Goal: Information Seeking & Learning: Learn about a topic

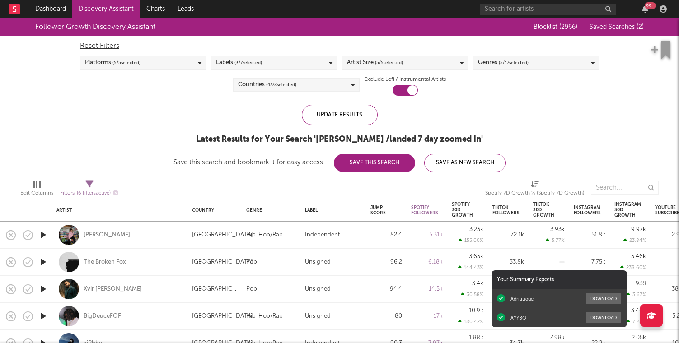
click at [597, 84] on div "Reset Filters Platforms ( 5 / 5 selected) Labels ( 3 / 7 selected) Artist Size …" at bounding box center [339, 66] width 528 height 60
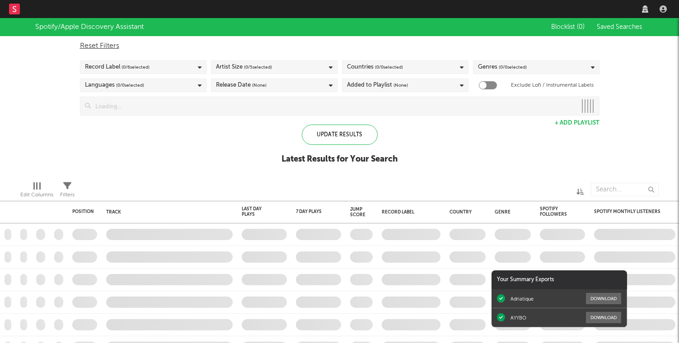
checkbox input "true"
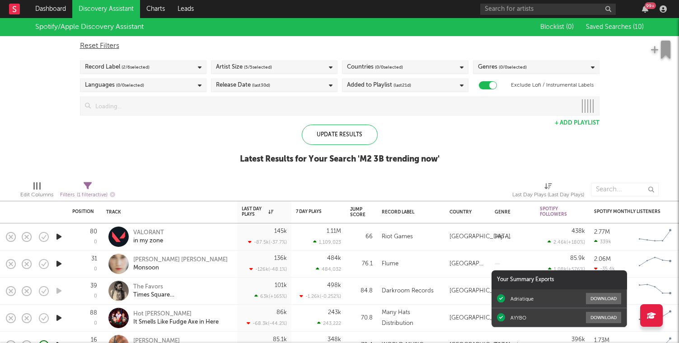
click at [423, 128] on div "Update Results Latest Results for Your Search ' M2 3B trending now '" at bounding box center [340, 149] width 200 height 49
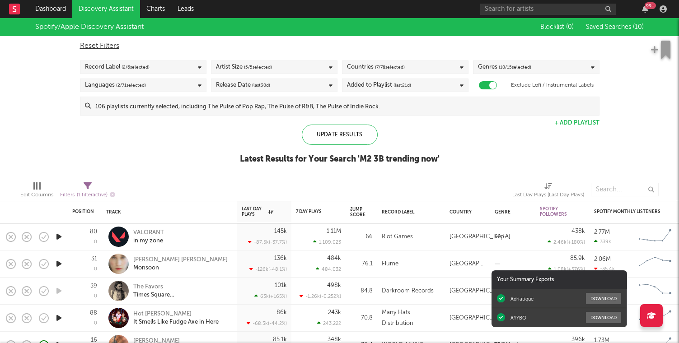
click at [57, 239] on icon "button" at bounding box center [58, 236] width 9 height 11
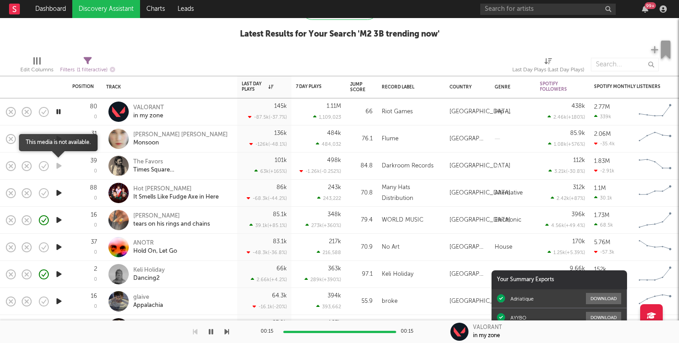
click at [60, 167] on icon "button" at bounding box center [58, 165] width 9 height 11
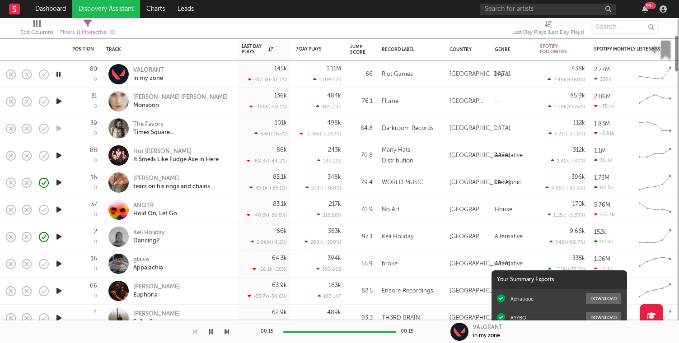
click at [61, 155] on icon "button" at bounding box center [58, 155] width 9 height 11
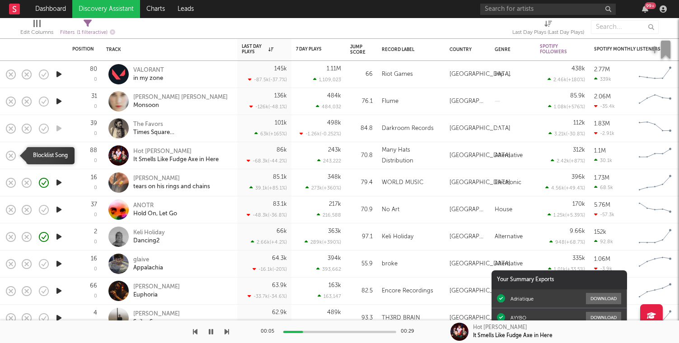
click at [12, 157] on rect "button" at bounding box center [11, 155] width 4 height 4
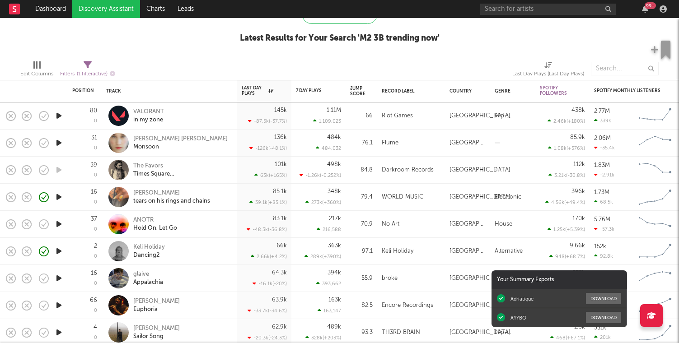
click at [54, 140] on icon "button" at bounding box center [58, 142] width 9 height 11
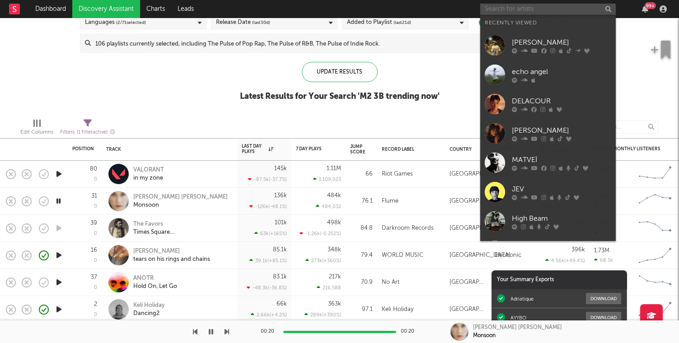
click at [510, 14] on input "text" at bounding box center [547, 9] width 135 height 11
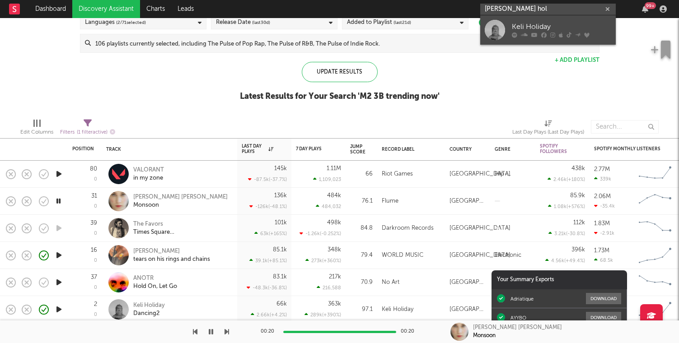
type input "keli hol"
click at [542, 24] on div "Keli Holiday" at bounding box center [560, 27] width 99 height 11
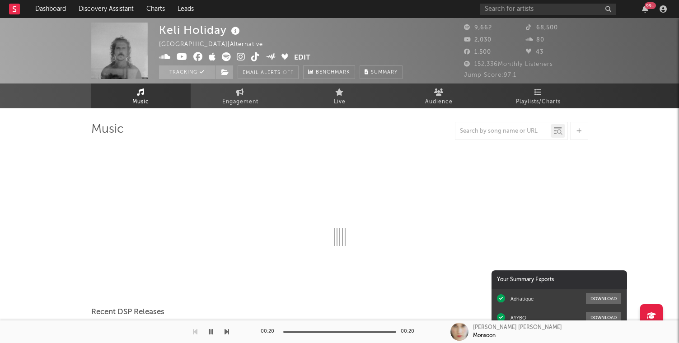
select select "6m"
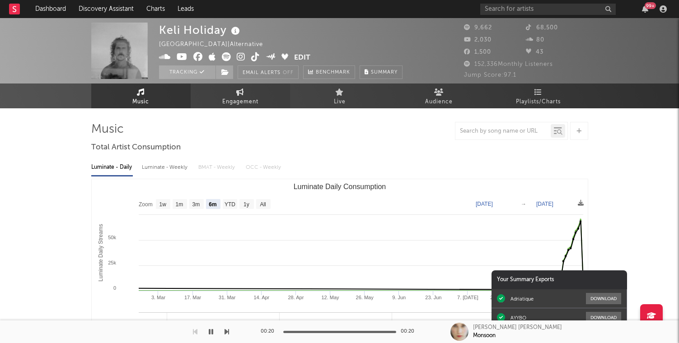
click at [232, 92] on link "Engagement" at bounding box center [240, 96] width 99 height 25
select select "1w"
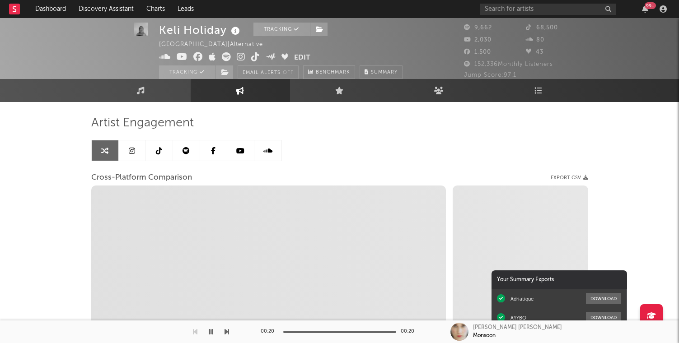
scroll to position [7, 0]
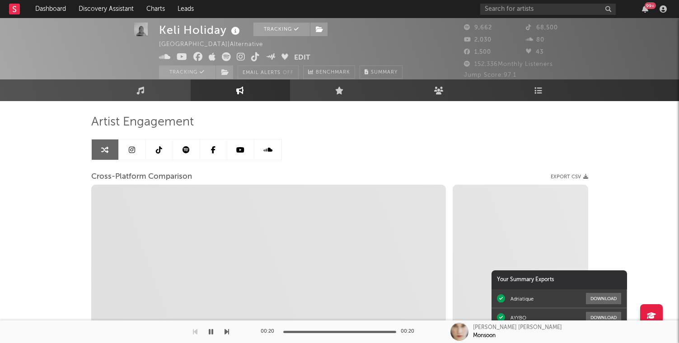
select select "1m"
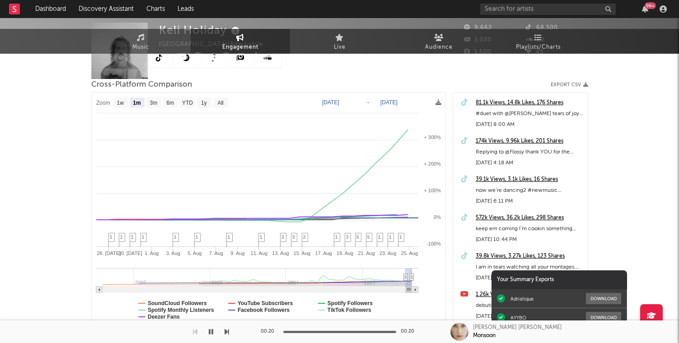
scroll to position [0, 0]
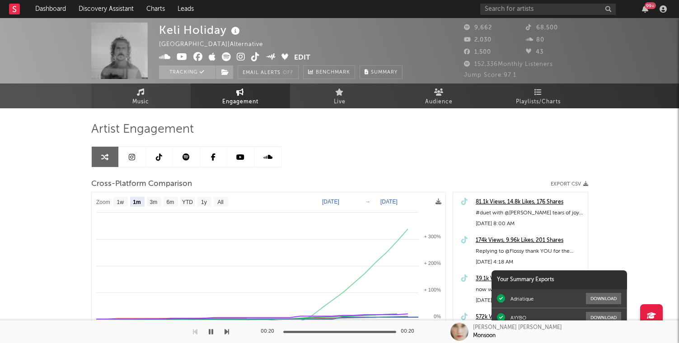
click at [151, 92] on link "Music" at bounding box center [140, 96] width 99 height 25
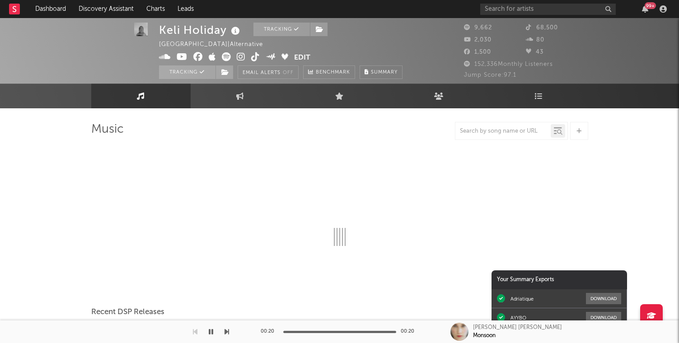
select select "6m"
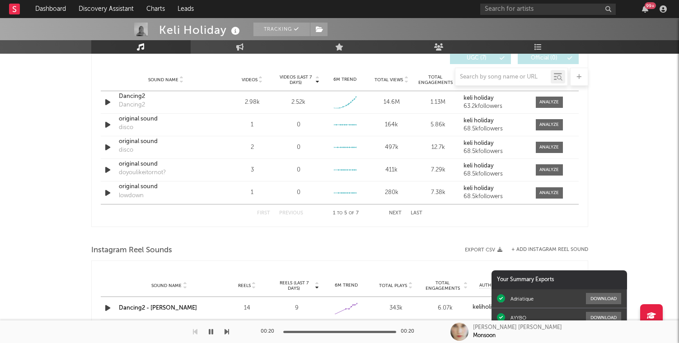
scroll to position [773, 0]
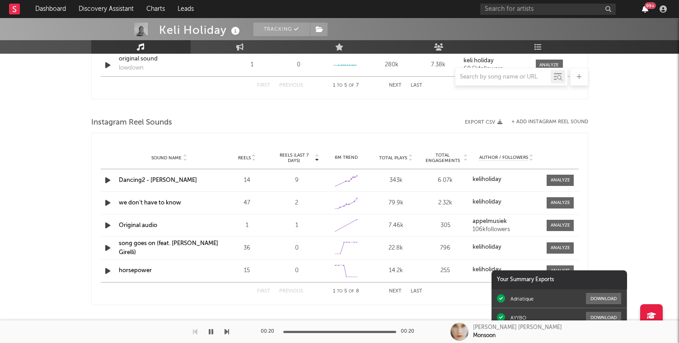
click at [643, 10] on icon "button" at bounding box center [645, 8] width 6 height 7
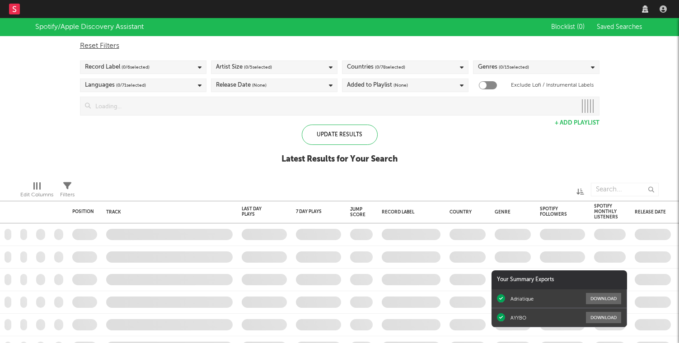
click at [60, 186] on div "Edit Columns Filters" at bounding box center [339, 187] width 679 height 27
checkbox input "true"
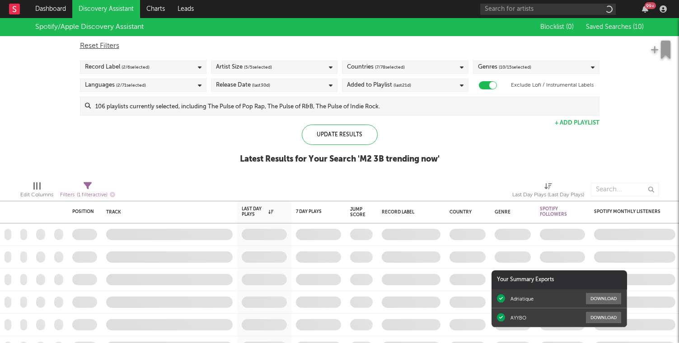
select select "max"
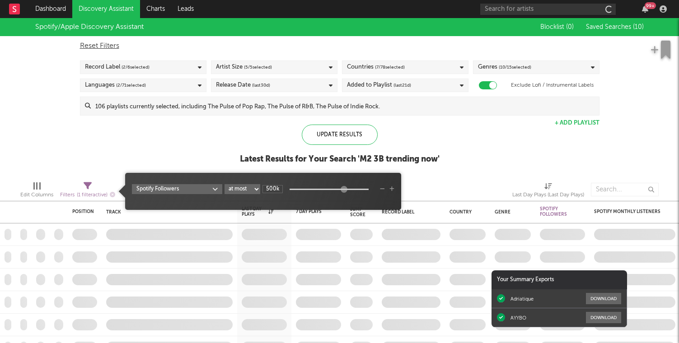
click at [80, 186] on span "Filters ( 1 filter active)" at bounding box center [87, 191] width 55 height 19
click at [207, 186] on body "Dashboard Discovery Assistant Charts Leads 99 + Notifications Settings Mark all…" at bounding box center [339, 171] width 679 height 343
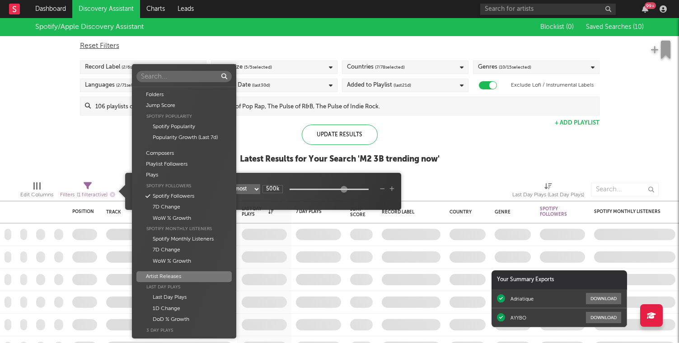
scroll to position [92, 0]
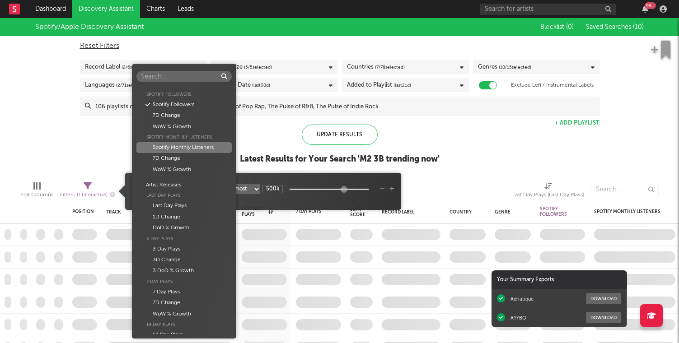
click at [208, 145] on div "Spotify Monthly Listeners" at bounding box center [183, 147] width 95 height 11
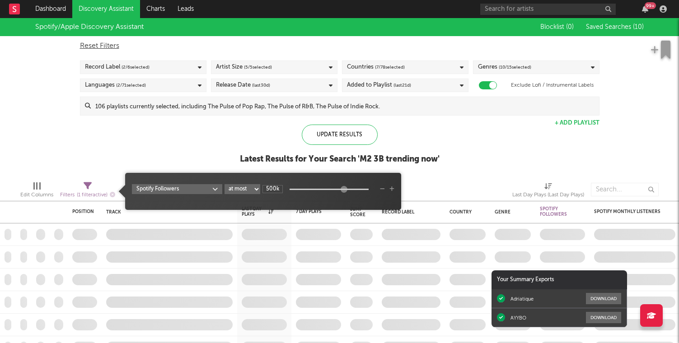
type input "-inf"
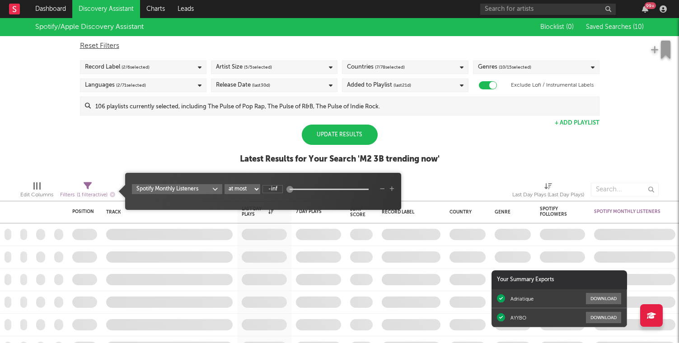
click at [256, 187] on select "at least at most between" at bounding box center [242, 189] width 36 height 10
click at [224, 184] on select "at least at most between" at bounding box center [242, 189] width 36 height 10
select select "min"
click at [276, 190] on input "-inf" at bounding box center [272, 189] width 20 height 8
drag, startPoint x: 291, startPoint y: 189, endPoint x: 287, endPoint y: 190, distance: 4.7
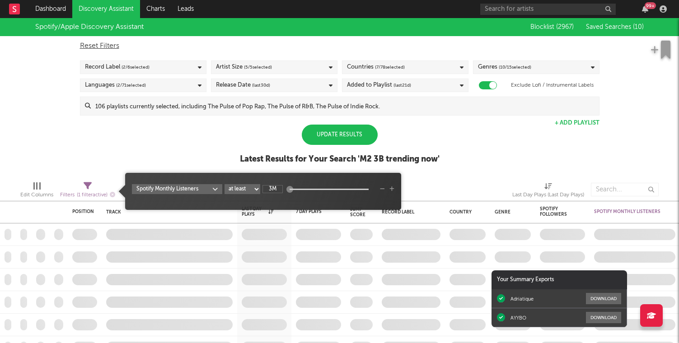
click at [287, 190] on div at bounding box center [289, 189] width 7 height 7
click at [275, 189] on input "3M" at bounding box center [272, 189] width 20 height 8
click at [279, 189] on input "2M" at bounding box center [272, 189] width 20 height 8
click at [426, 161] on div "Latest Results for Your Search ' M2 3B trending now '" at bounding box center [340, 159] width 200 height 11
type input "1.5M"
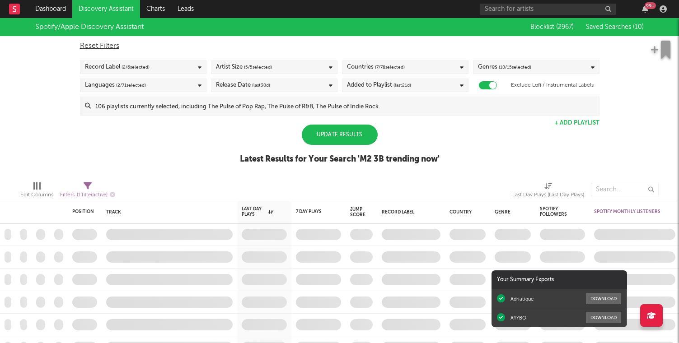
click at [90, 187] on icon at bounding box center [88, 186] width 8 height 8
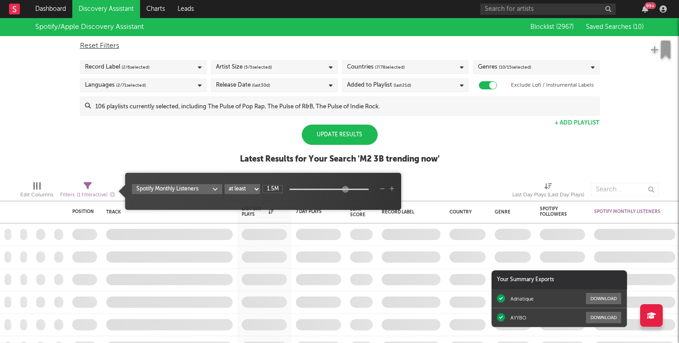
click at [205, 143] on div "Spotify/Apple Discovery Assistant Blocklist ( 2967 ) Saved Searches ( 10 ) Rese…" at bounding box center [339, 96] width 679 height 156
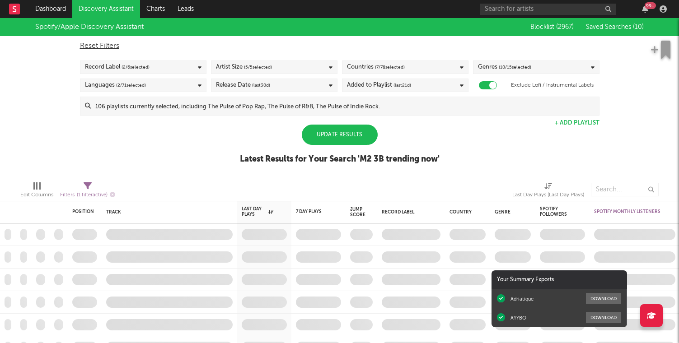
click at [86, 186] on icon at bounding box center [88, 186] width 8 height 8
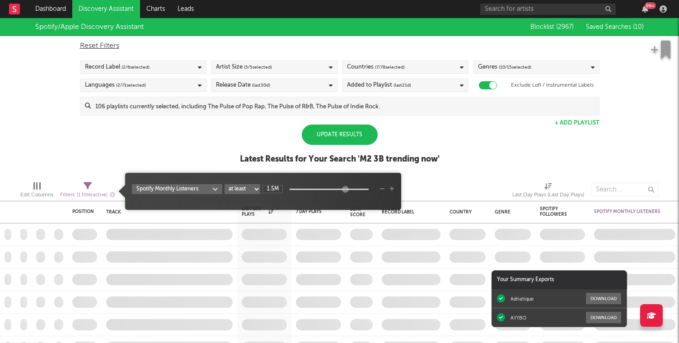
click at [390, 189] on icon "button" at bounding box center [391, 188] width 5 height 5
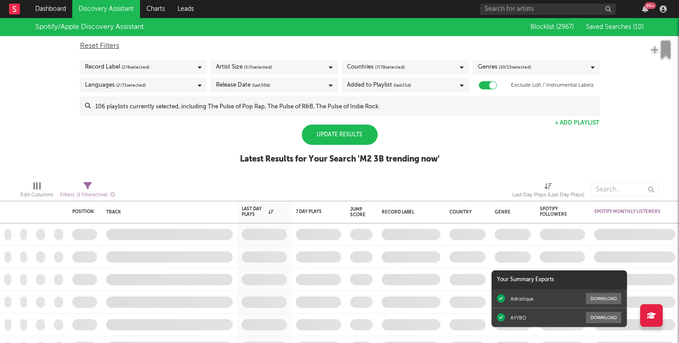
click at [215, 141] on div "Spotify/Apple Discovery Assistant Blocklist ( 2967 ) Saved Searches ( 10 ) Rese…" at bounding box center [339, 96] width 679 height 156
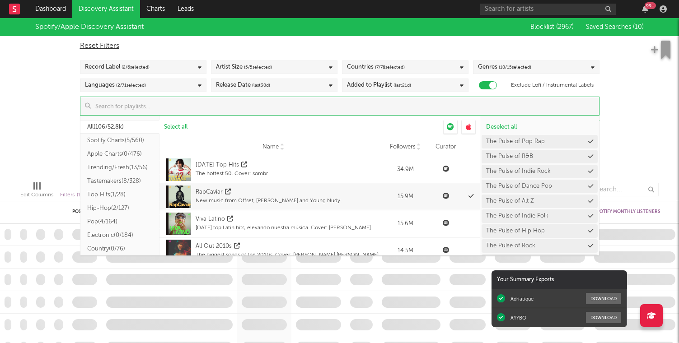
click at [331, 111] on input at bounding box center [345, 106] width 508 height 18
drag, startPoint x: 181, startPoint y: 128, endPoint x: 42, endPoint y: 135, distance: 140.1
click at [42, 135] on div "Spotify/Apple Discovery Assistant Blocklist ( 2967 ) Saved Searches ( 10 ) Rese…" at bounding box center [339, 96] width 679 height 156
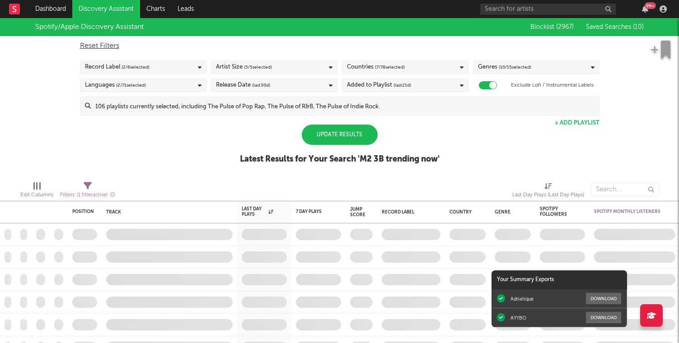
click at [525, 78] on div "Reset Filters Record Label ( 2 / 6 selected) Artist Size ( 5 / 5 selected) Coun…" at bounding box center [339, 75] width 528 height 79
click at [524, 67] on span "( 10 / 15 selected)" at bounding box center [514, 67] width 33 height 11
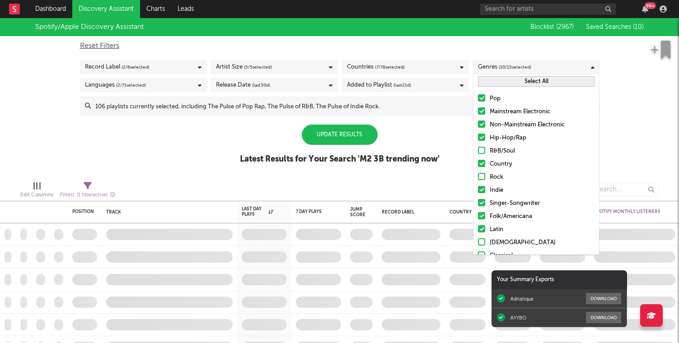
click at [514, 77] on button "Select All" at bounding box center [536, 81] width 116 height 10
click at [514, 77] on button "Deselect All" at bounding box center [536, 81] width 116 height 10
click at [481, 110] on div at bounding box center [481, 110] width 7 height 7
click at [478, 110] on input "Mainstream Electronic" at bounding box center [478, 112] width 0 height 11
click at [481, 124] on div at bounding box center [481, 124] width 7 height 7
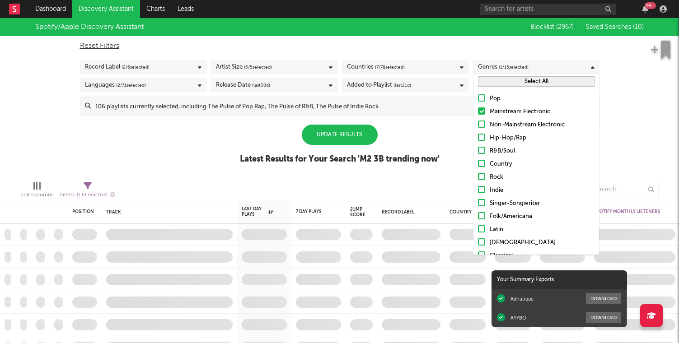
click at [478, 124] on input "Non-Mainstream Electronic" at bounding box center [478, 125] width 0 height 11
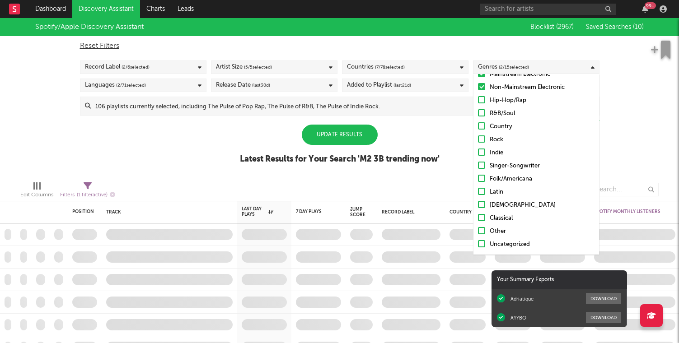
scroll to position [0, 0]
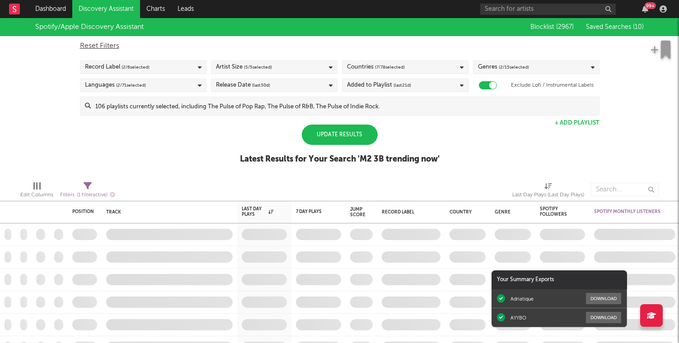
click at [334, 129] on div "Update Results" at bounding box center [340, 135] width 76 height 20
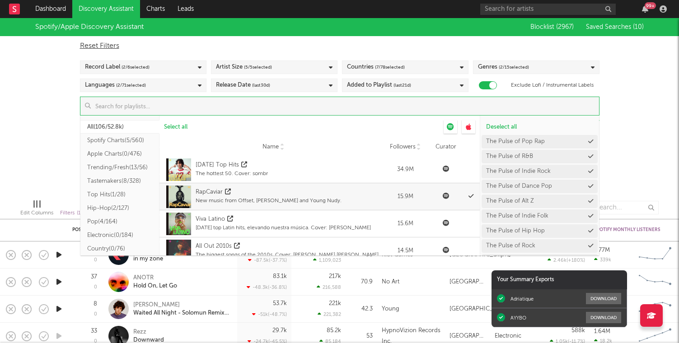
click at [215, 110] on input at bounding box center [345, 106] width 508 height 18
click at [192, 127] on icon at bounding box center [192, 127] width 5 height 6
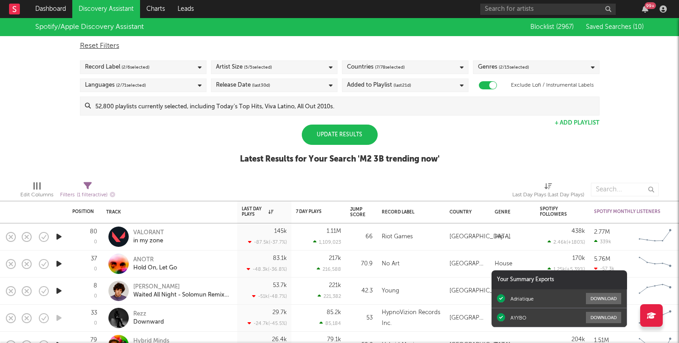
click at [51, 114] on div "Spotify/Apple Discovery Assistant Blocklist ( 2967 ) Saved Searches ( 10 ) Rese…" at bounding box center [339, 96] width 679 height 156
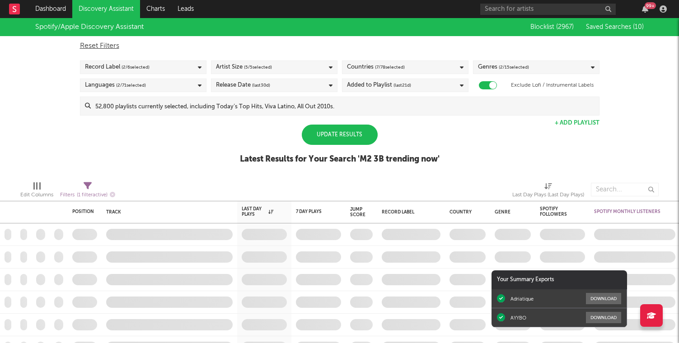
click at [371, 134] on div "Update Results" at bounding box center [340, 135] width 76 height 20
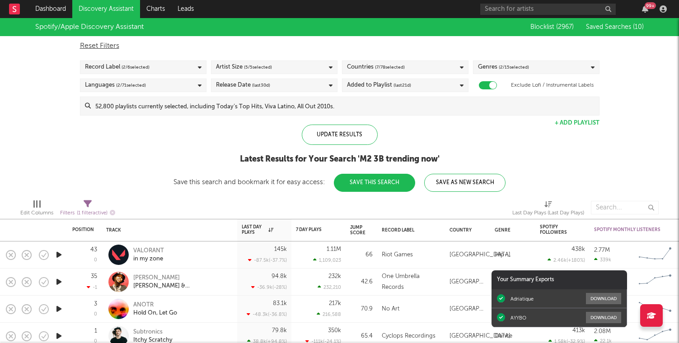
click at [311, 200] on div "Edit Columns Filters ( 1 filter active) Last Day Plays (Last Day Plays)" at bounding box center [339, 205] width 679 height 27
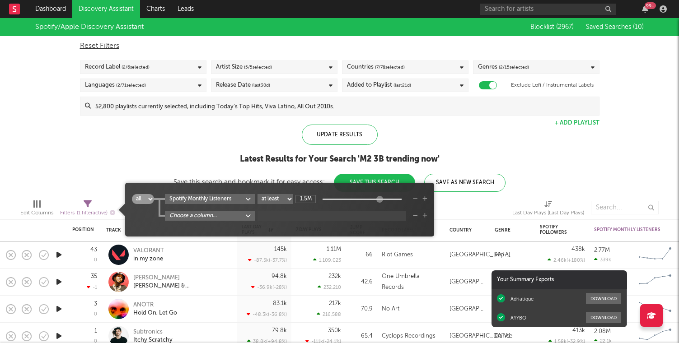
click at [93, 201] on span "Filters ( 1 filter active)" at bounding box center [87, 209] width 55 height 19
click at [312, 200] on input "1.5M" at bounding box center [305, 199] width 20 height 8
click at [188, 140] on div "Update Results Latest Results for Your Search ' M2 3B trending now ' Save this …" at bounding box center [339, 158] width 332 height 67
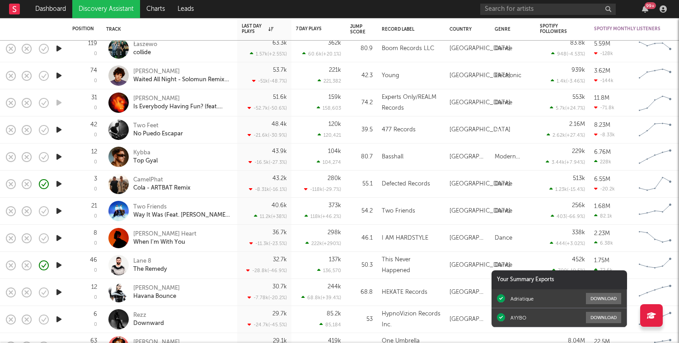
click at [60, 158] on icon "button" at bounding box center [58, 156] width 9 height 11
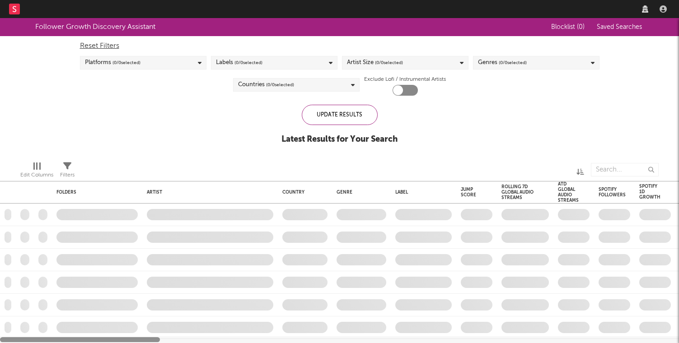
checkbox input "true"
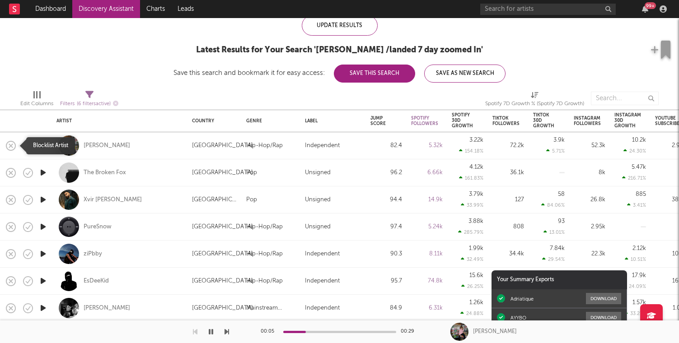
click at [11, 146] on rect "button" at bounding box center [11, 146] width 4 height 4
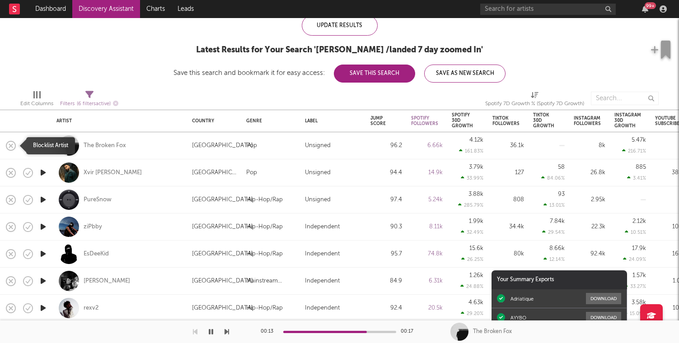
click at [11, 143] on icon "button" at bounding box center [11, 145] width 13 height 13
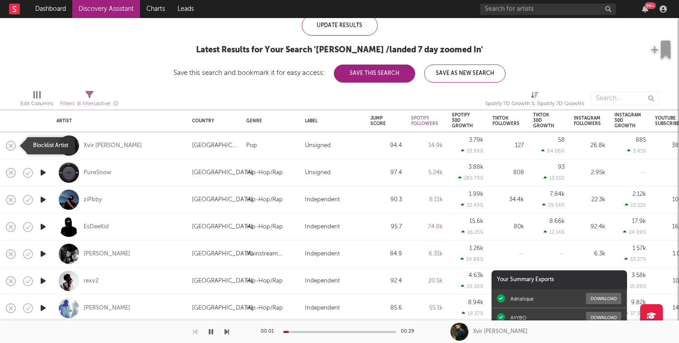
click at [11, 147] on icon "button" at bounding box center [11, 145] width 13 height 13
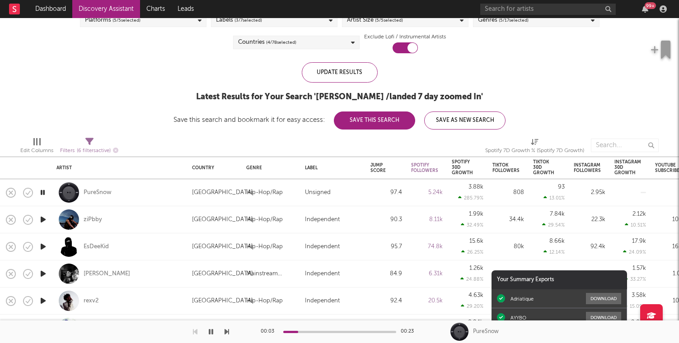
select select "or"
select select "between"
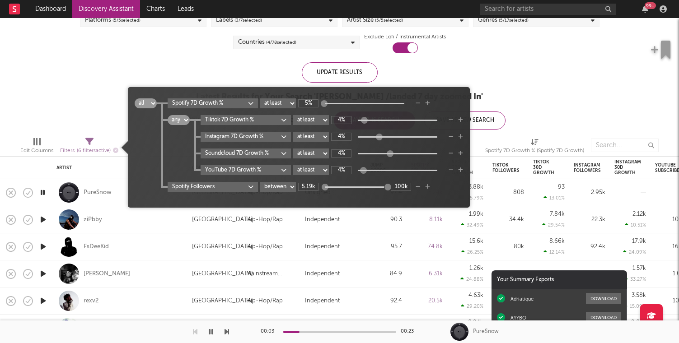
click at [92, 144] on icon at bounding box center [89, 142] width 8 height 8
click at [427, 186] on icon "button" at bounding box center [427, 186] width 5 height 5
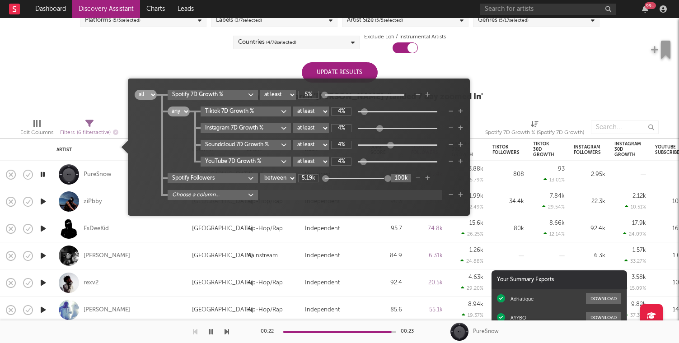
click at [405, 177] on input "100k" at bounding box center [401, 178] width 20 height 8
type input "300k"
type input "5.24k"
type input "300k"
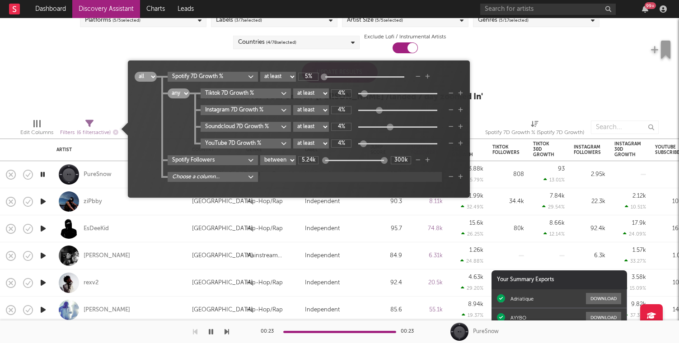
click at [547, 86] on div "Follower Growth Discovery Assistant Blocklist ( 2970 ) Saved Searches ( 2 ) Res…" at bounding box center [339, 44] width 679 height 136
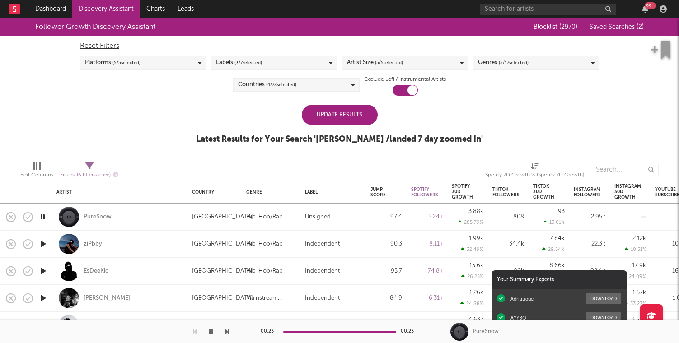
click at [366, 105] on div "Update Results" at bounding box center [340, 115] width 76 height 20
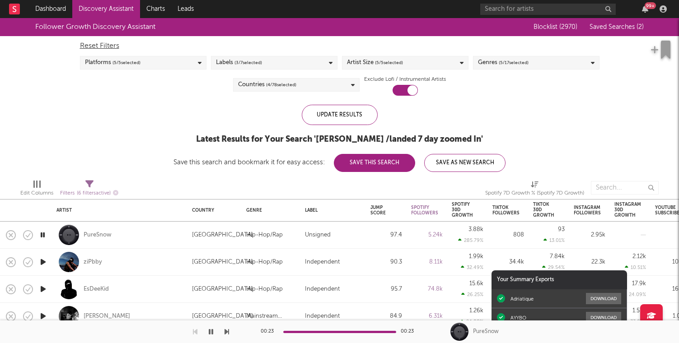
click at [48, 266] on div at bounding box center [43, 262] width 18 height 27
select select "1w"
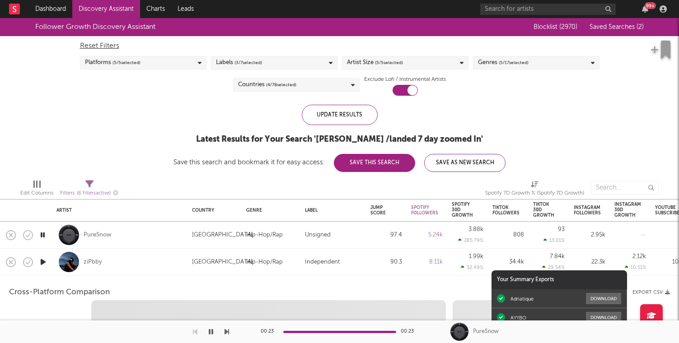
click at [44, 264] on icon "button" at bounding box center [42, 261] width 9 height 11
select select "6m"
click at [103, 256] on div "ziPbby" at bounding box center [119, 262] width 126 height 27
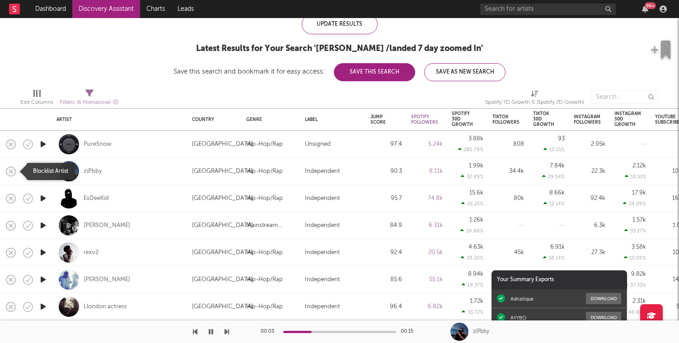
click at [14, 167] on icon "button" at bounding box center [11, 171] width 13 height 13
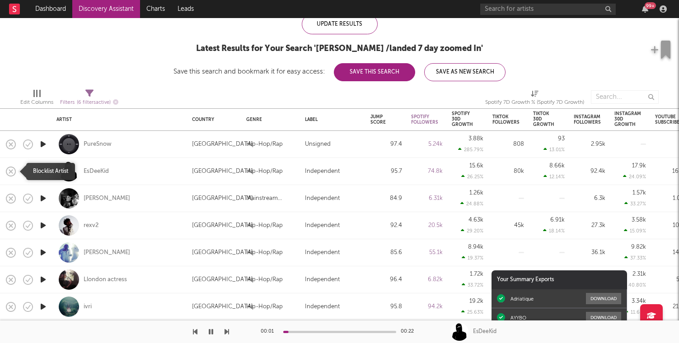
click at [14, 167] on icon "button" at bounding box center [11, 171] width 13 height 13
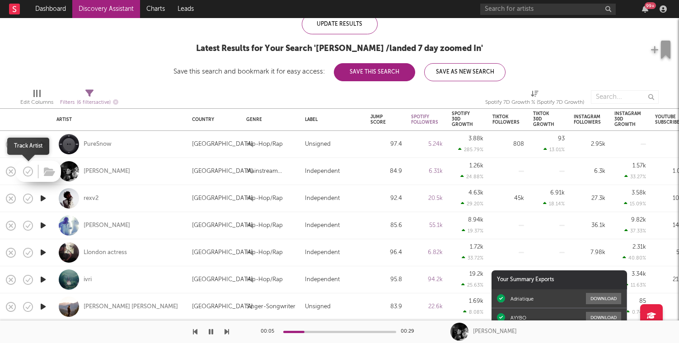
click at [28, 172] on icon "button" at bounding box center [28, 171] width 13 height 13
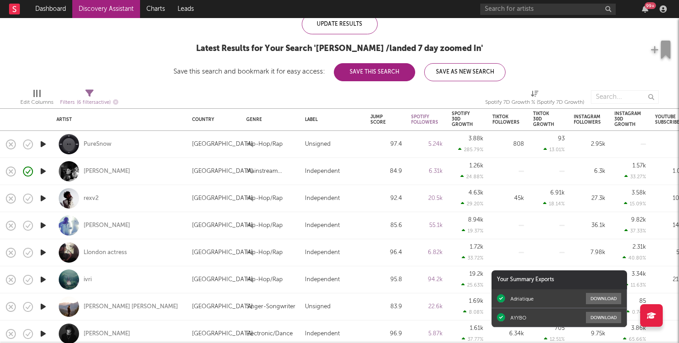
click at [45, 200] on icon "button" at bounding box center [42, 198] width 9 height 11
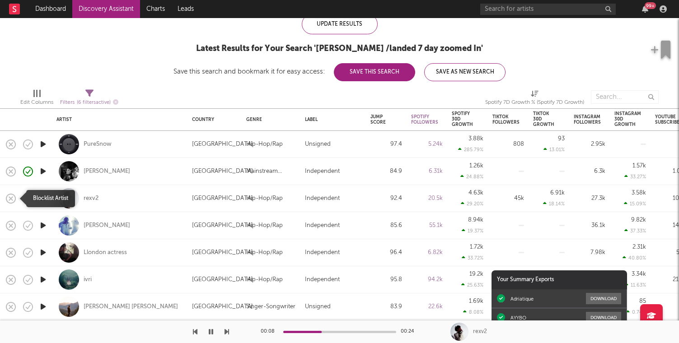
click at [11, 199] on rect "button" at bounding box center [11, 198] width 4 height 4
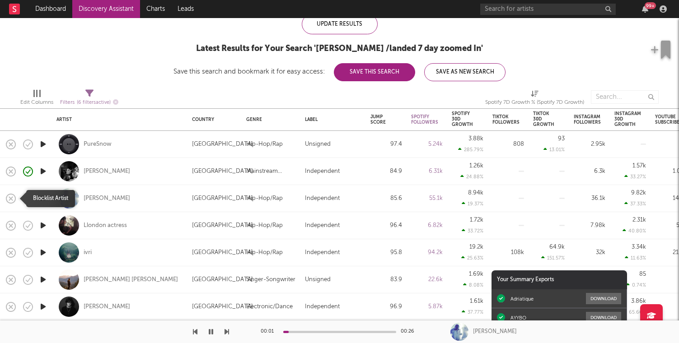
click at [11, 199] on rect "button" at bounding box center [11, 198] width 4 height 4
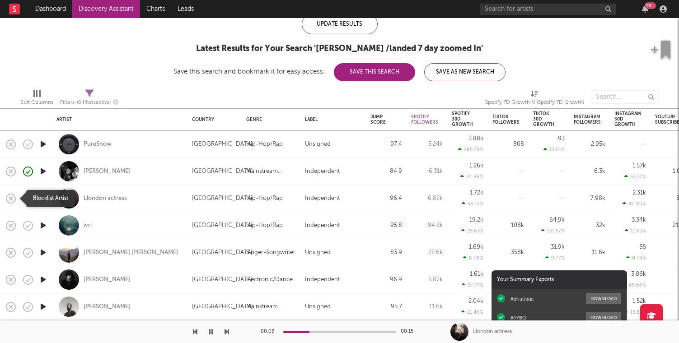
click at [11, 198] on rect "button" at bounding box center [11, 198] width 4 height 4
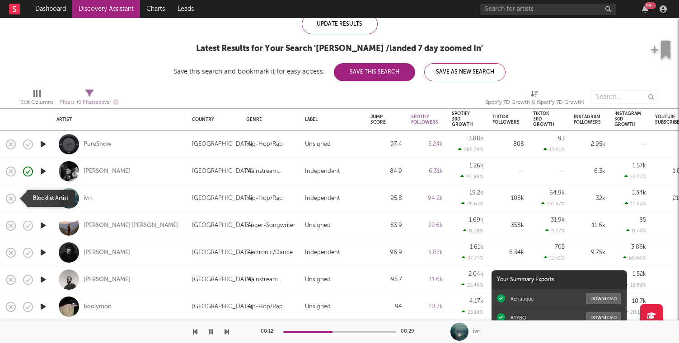
click at [11, 200] on icon "button" at bounding box center [11, 198] width 13 height 13
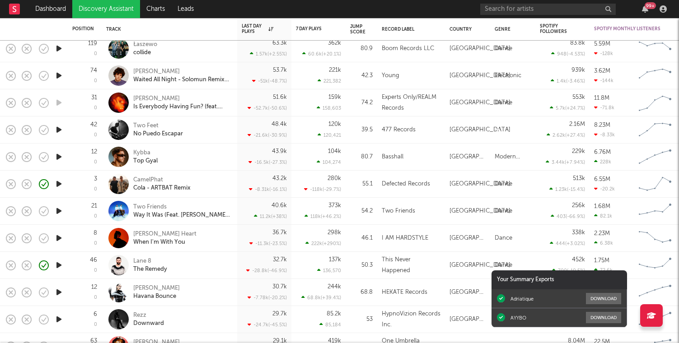
click at [349, 9] on nav "Dashboard Discovery Assistant Charts Leads 99 +" at bounding box center [339, 9] width 679 height 18
click at [51, 223] on div at bounding box center [59, 211] width 18 height 27
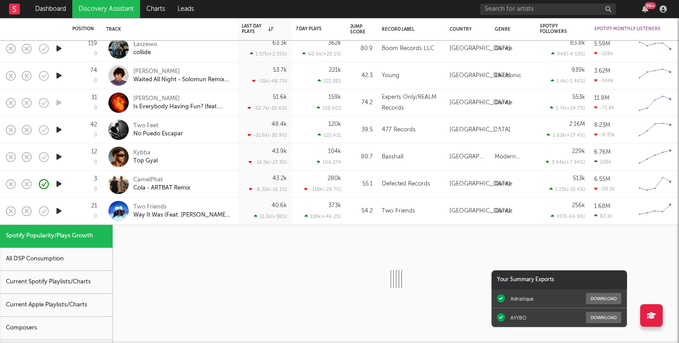
click at [51, 223] on div at bounding box center [59, 211] width 18 height 27
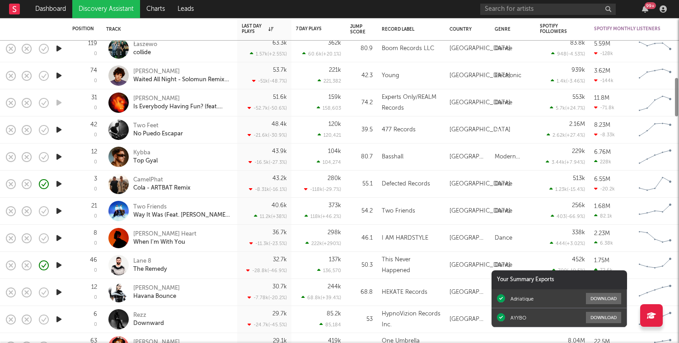
click at [63, 206] on icon "button" at bounding box center [58, 210] width 9 height 11
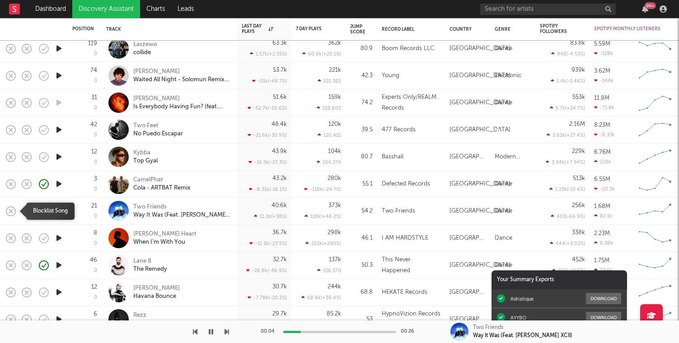
click at [12, 210] on icon "button" at bounding box center [11, 211] width 13 height 13
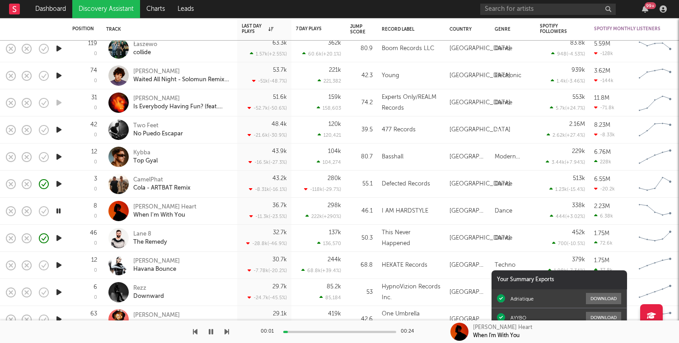
click at [61, 262] on icon "button" at bounding box center [58, 265] width 9 height 11
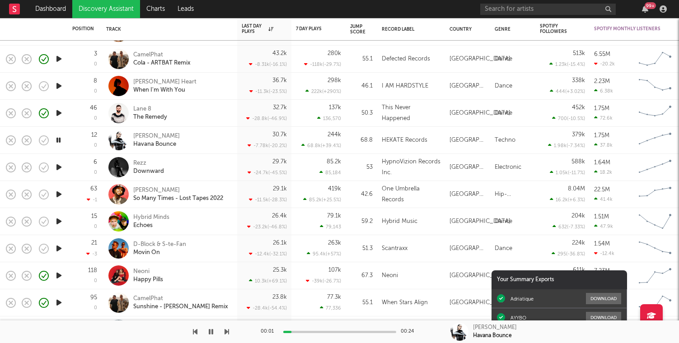
click at [57, 224] on icon "button" at bounding box center [58, 221] width 9 height 11
